Goal: Navigation & Orientation: Find specific page/section

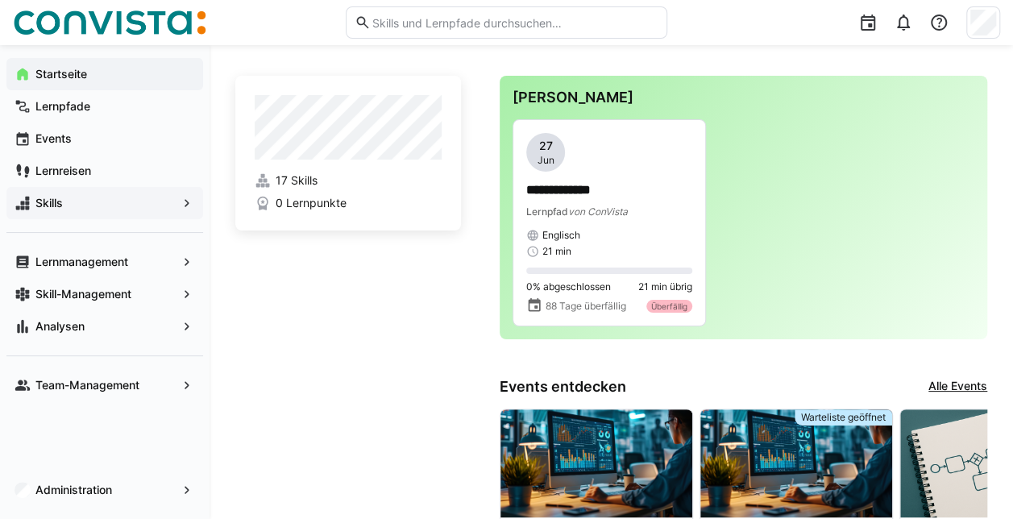
click at [102, 111] on span "Skills" at bounding box center [104, 203] width 143 height 16
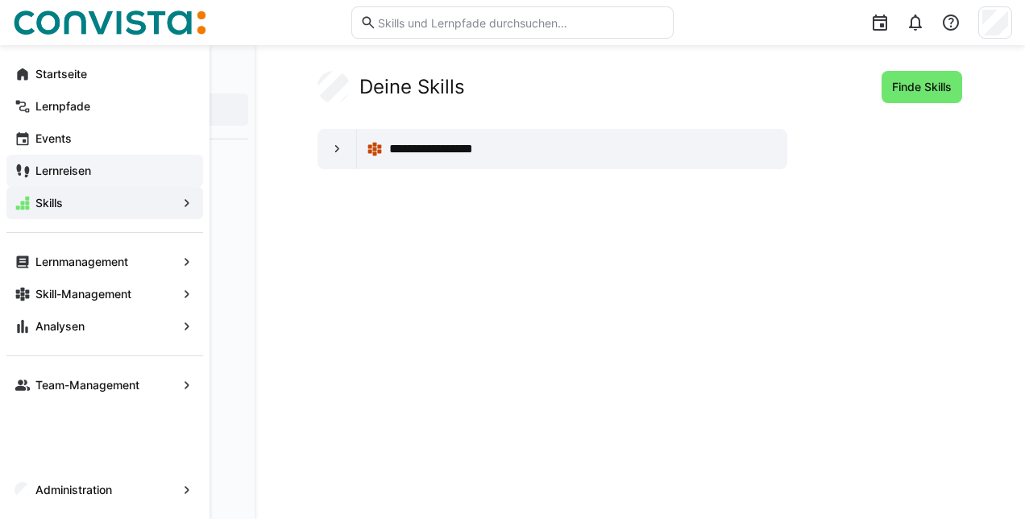
click at [94, 111] on div "Lernreisen" at bounding box center [104, 171] width 197 height 32
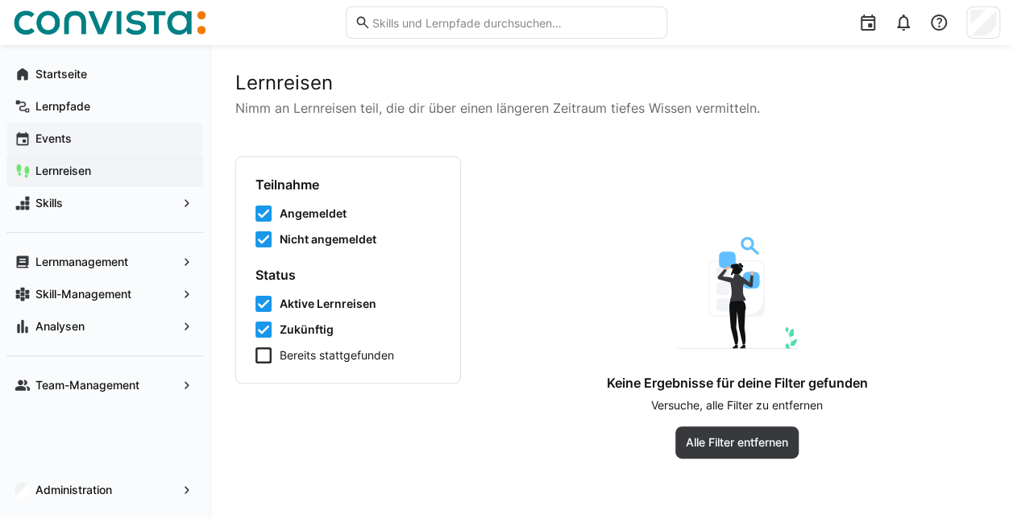
click at [86, 111] on span "Events" at bounding box center [114, 139] width 162 height 16
